Goal: Information Seeking & Learning: Learn about a topic

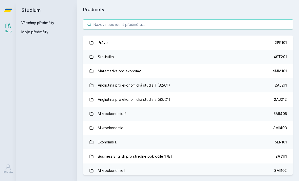
click at [92, 25] on input "search" at bounding box center [188, 24] width 210 height 10
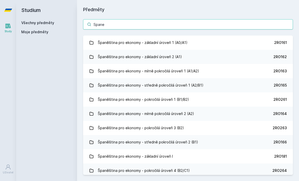
type input "Spane"
click at [258, 40] on link "Španělština pro ekonomy - základní úroveň 1 (A0/A1) 2RO161" at bounding box center [188, 42] width 210 height 14
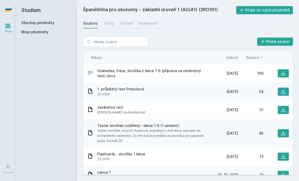
click at [121, 22] on div "Učitelé" at bounding box center [126, 23] width 13 height 5
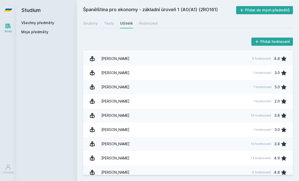
scroll to position [103, 0]
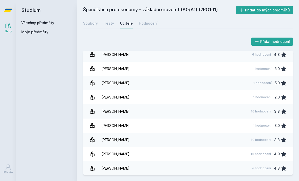
click at [140, 21] on div "Hodnocení" at bounding box center [148, 23] width 19 height 5
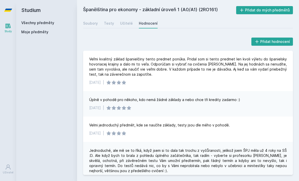
scroll to position [179, 0]
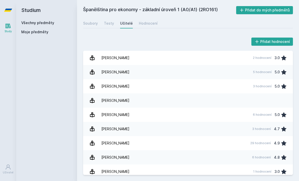
click at [32, 25] on link "Všechny předměty" at bounding box center [37, 23] width 33 height 4
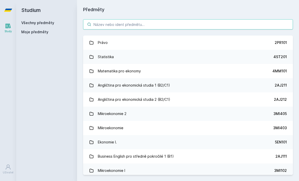
click at [95, 20] on input "search" at bounding box center [188, 24] width 210 height 10
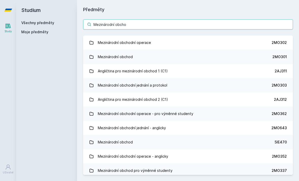
type input "Mezinárodní obchod"
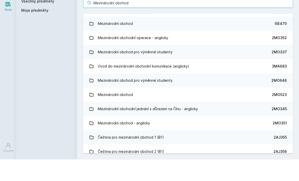
scroll to position [93, 0]
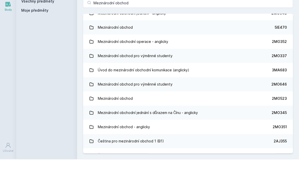
click at [107, 44] on div "Mezinárodní obchod" at bounding box center [115, 49] width 35 height 10
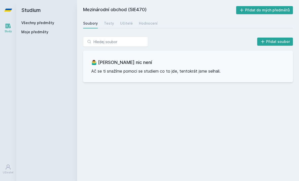
click at [124, 26] on link "Učitelé" at bounding box center [126, 23] width 13 height 10
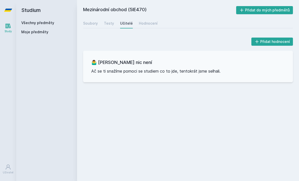
click at [139, 27] on link "Hodnocení" at bounding box center [148, 23] width 19 height 10
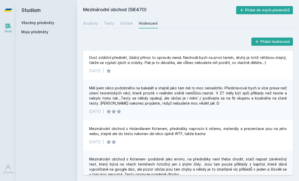
click at [34, 21] on link "Všechny předměty" at bounding box center [37, 23] width 33 height 4
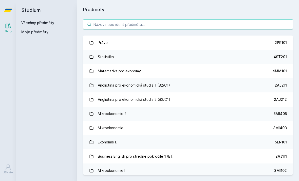
click at [254, 22] on input "search" at bounding box center [188, 24] width 210 height 10
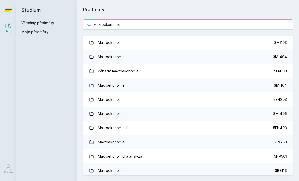
type input "Makroekonomie"
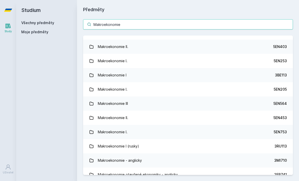
scroll to position [38, 0]
click at [257, 44] on link "Makroekonomie II. 5EN403" at bounding box center [188, 47] width 210 height 14
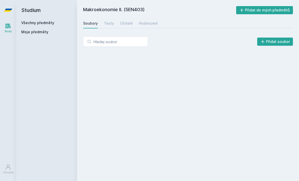
click at [108, 25] on div "Testy" at bounding box center [109, 23] width 10 height 5
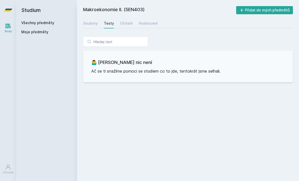
click at [92, 22] on div "Soubory" at bounding box center [90, 23] width 15 height 5
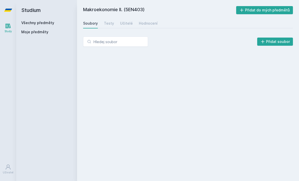
click at [122, 22] on div "Učitelé" at bounding box center [126, 23] width 13 height 5
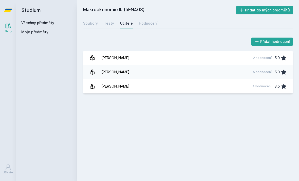
click at [144, 23] on div "Hodnocení" at bounding box center [148, 23] width 19 height 5
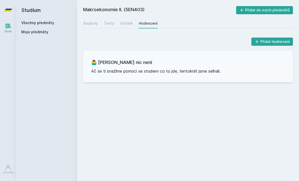
click at [122, 22] on div "Učitelé" at bounding box center [126, 23] width 13 height 5
click at [128, 25] on div "Učitelé" at bounding box center [126, 23] width 13 height 5
